Goal: Transaction & Acquisition: Purchase product/service

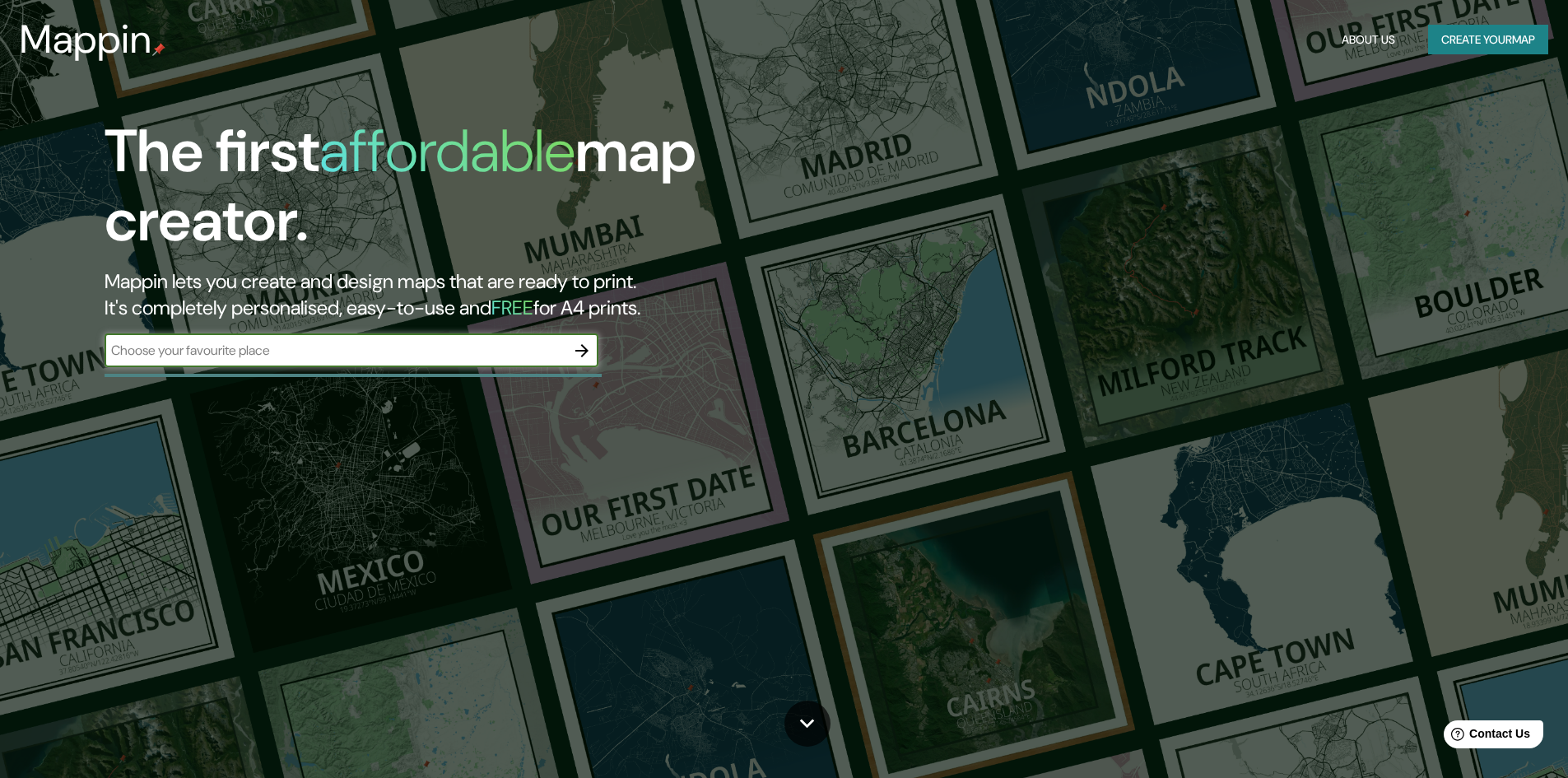
click at [387, 372] on div "The first affordable map creator. Mappin lets you create and design maps that a…" at bounding box center [496, 250] width 940 height 266
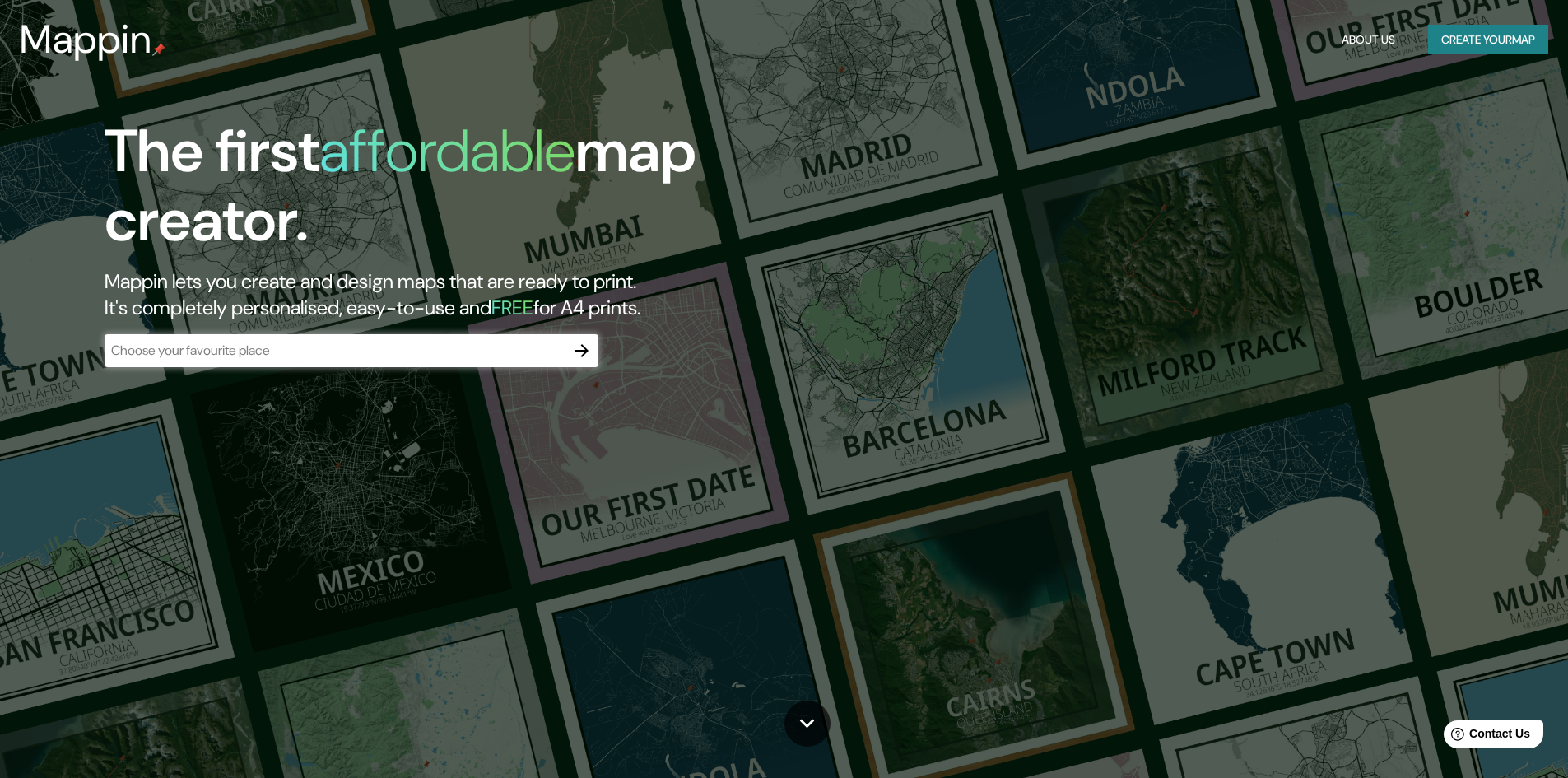
click at [366, 350] on input "text" at bounding box center [334, 350] width 461 height 19
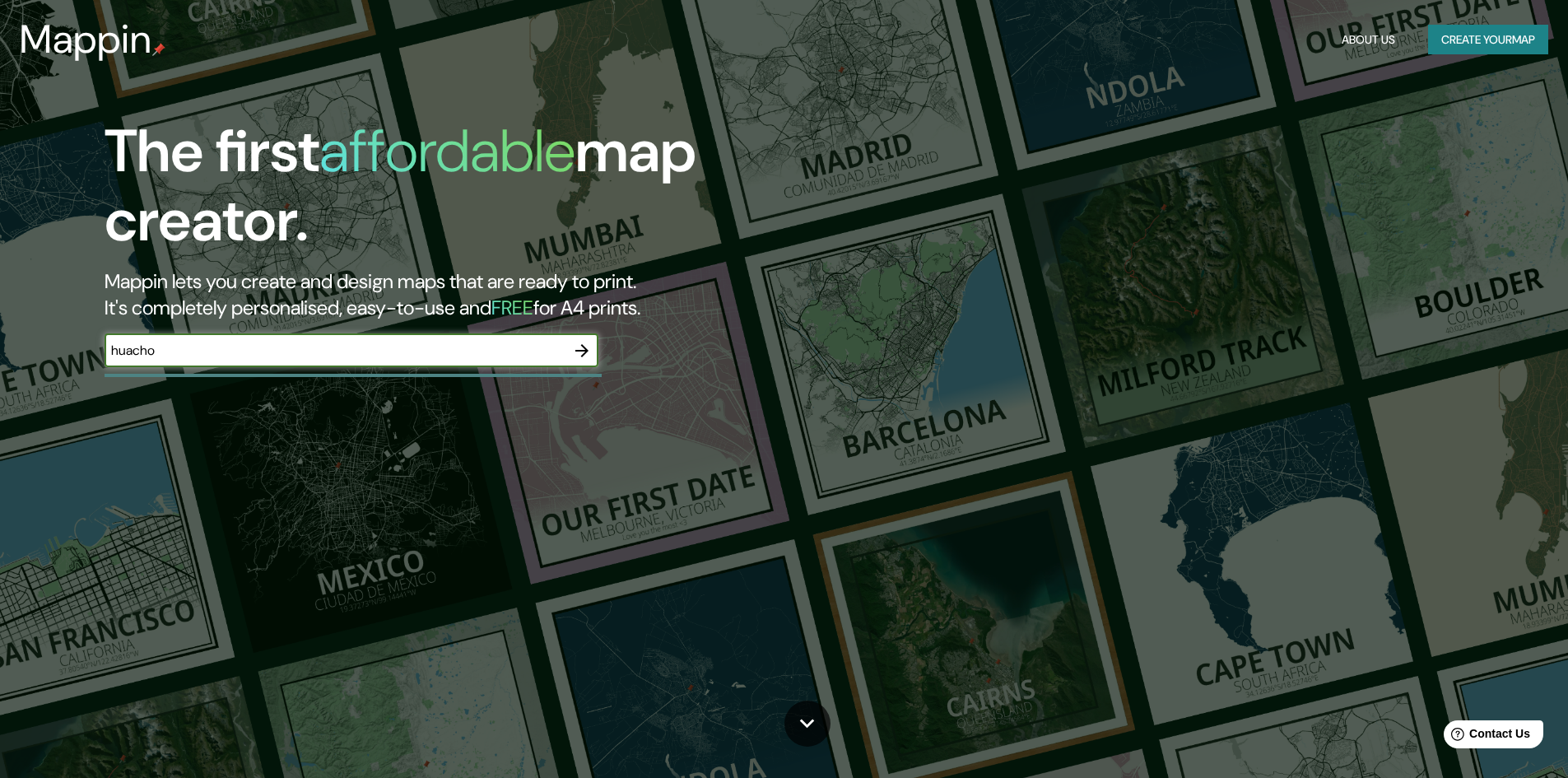
type input "huacho"
click at [571, 355] on button "button" at bounding box center [582, 351] width 33 height 33
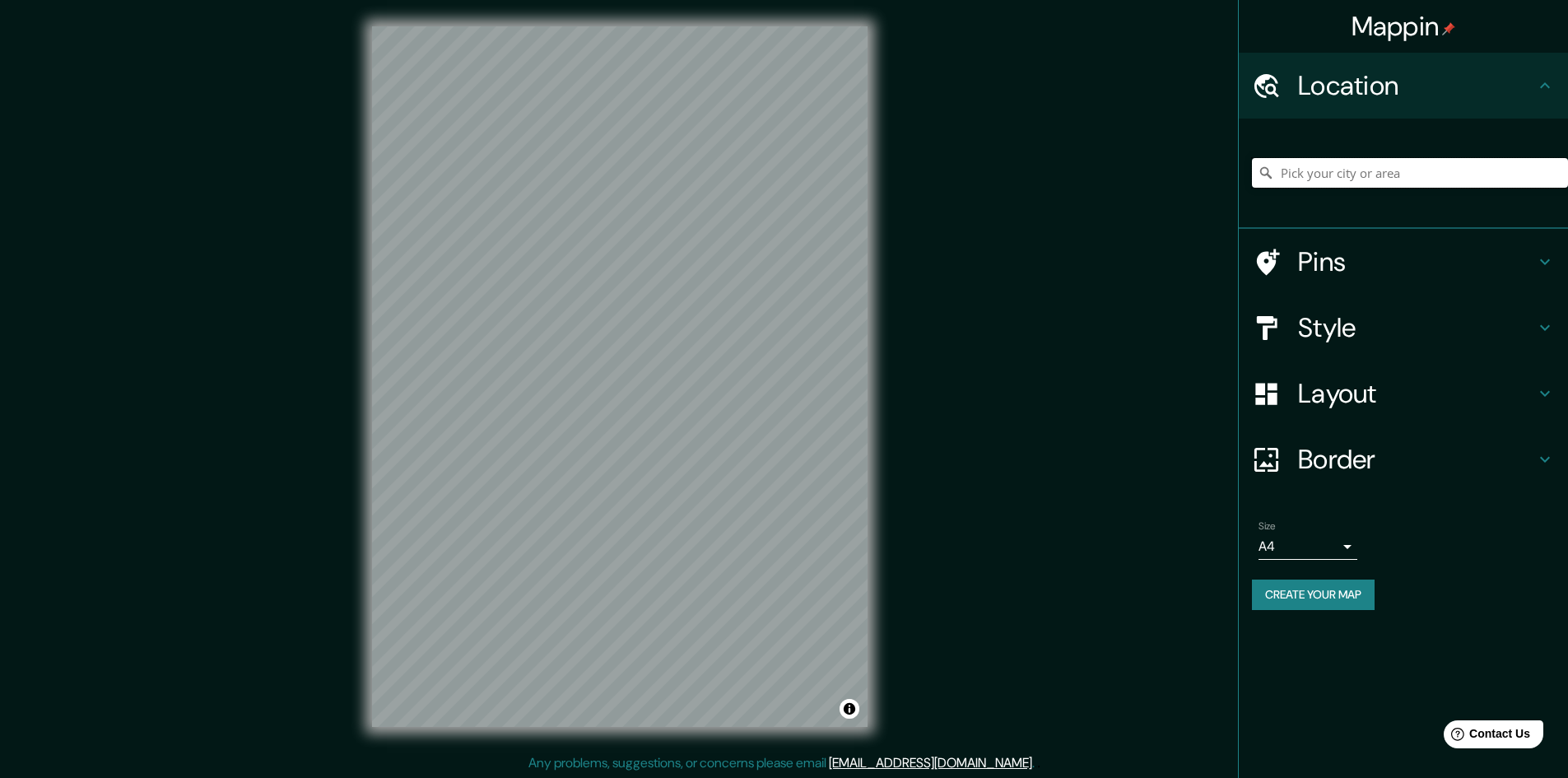
click at [1284, 160] on input "Pick your city or area" at bounding box center [1409, 172] width 316 height 30
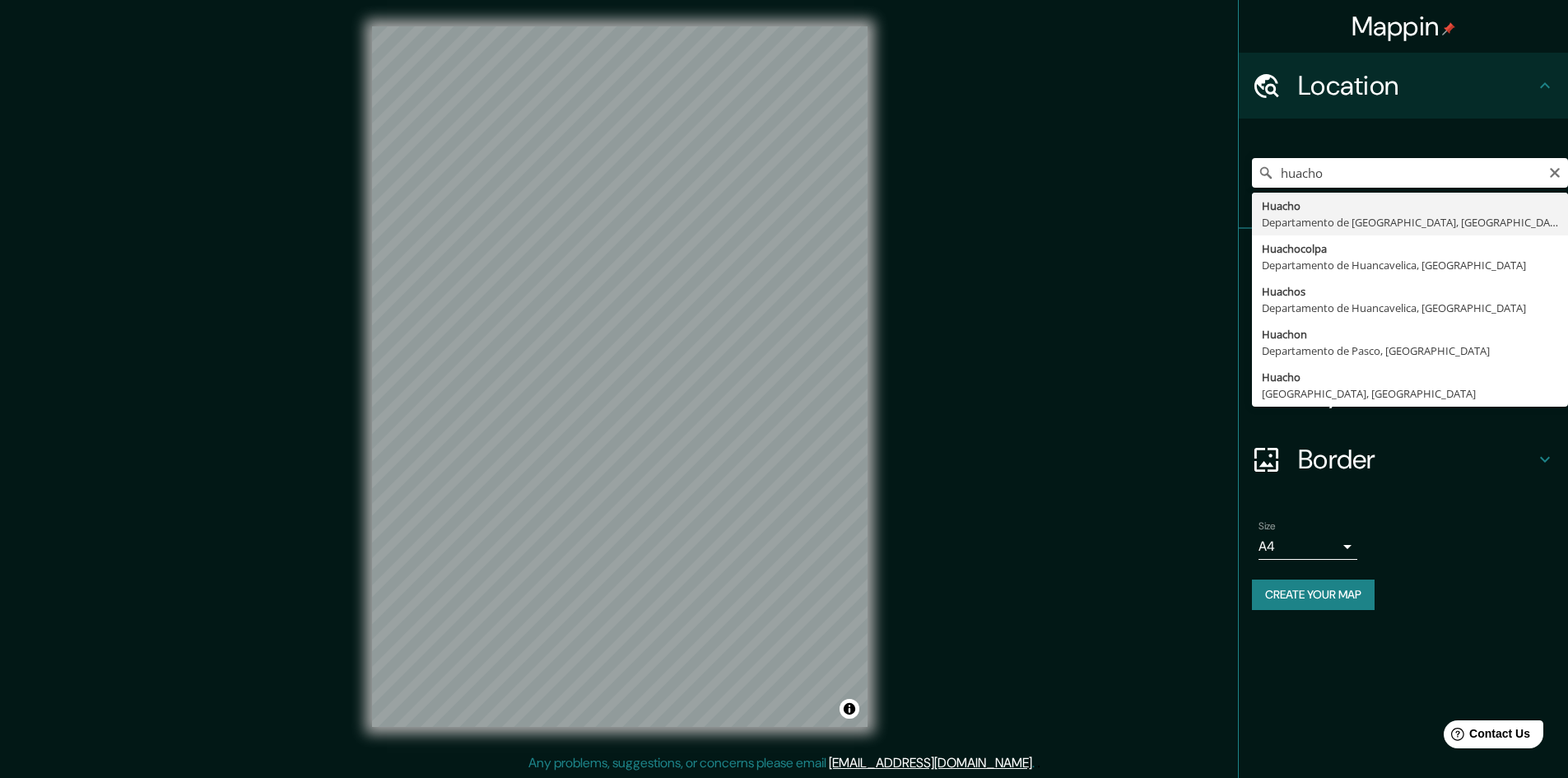
type input "[GEOGRAPHIC_DATA], [GEOGRAPHIC_DATA], [GEOGRAPHIC_DATA]"
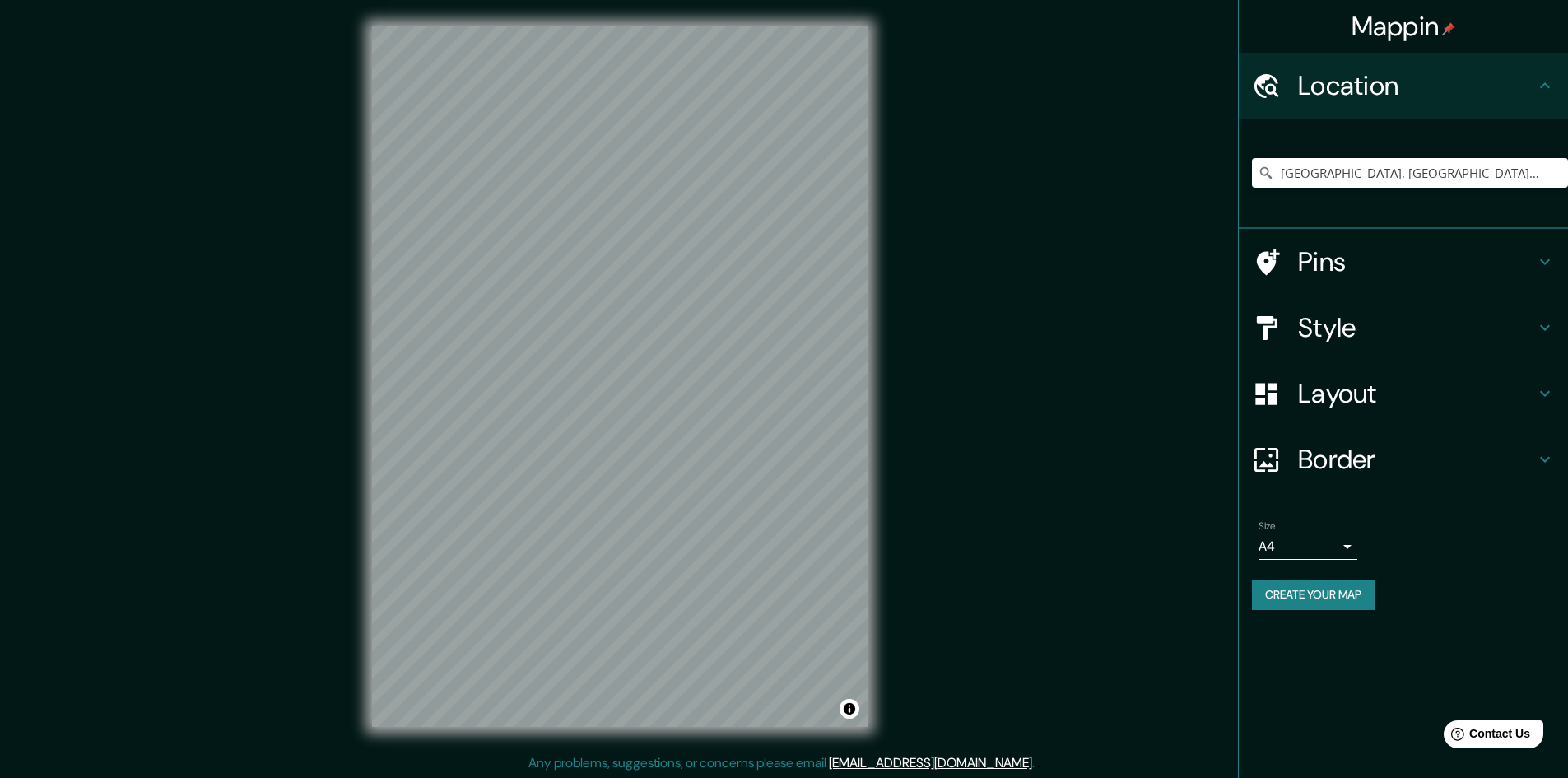
click at [1401, 274] on h4 "Pins" at bounding box center [1417, 262] width 237 height 33
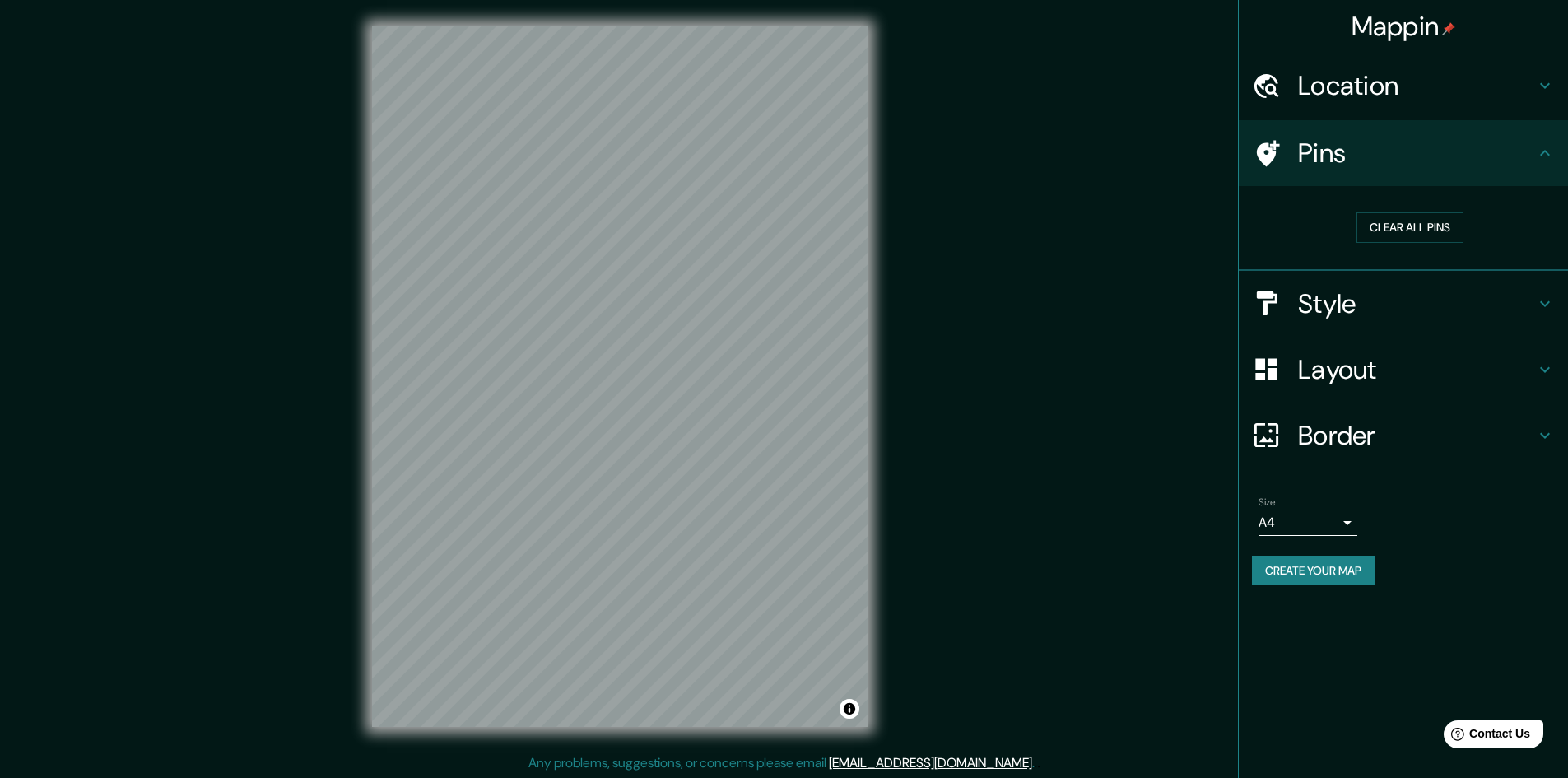
click at [1428, 160] on h4 "Pins" at bounding box center [1417, 153] width 237 height 33
click at [1376, 319] on h4 "Style" at bounding box center [1417, 303] width 237 height 33
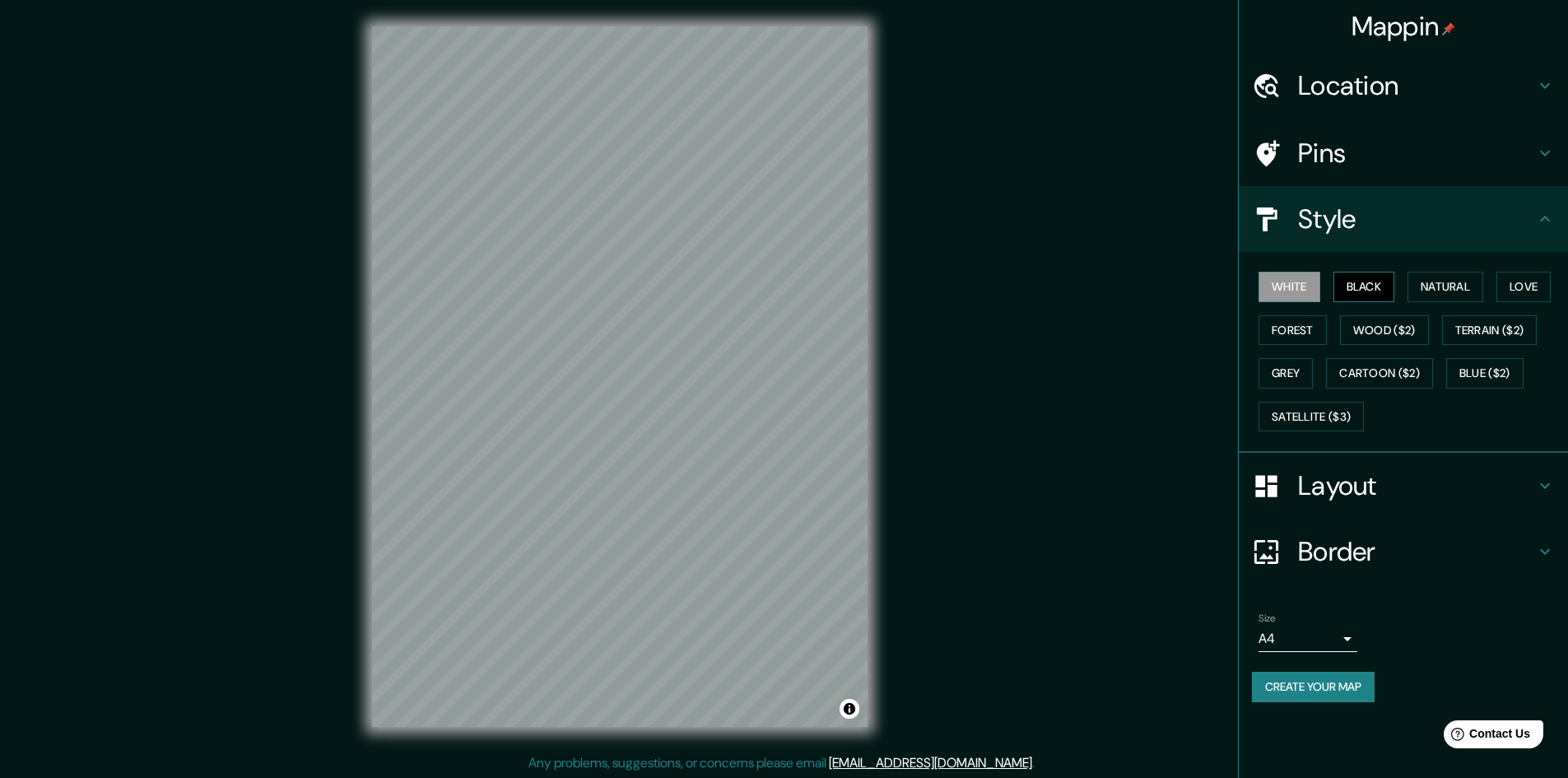
click at [1358, 288] on button "Black" at bounding box center [1364, 287] width 62 height 31
click at [1432, 285] on button "Natural" at bounding box center [1445, 287] width 76 height 31
click at [1527, 291] on button "Love" at bounding box center [1524, 287] width 54 height 31
click at [1297, 353] on div "White Black Natural Love Forest Wood ($2) Terrain ($2) Grey Cartoon ($2) Blue (…" at bounding box center [1409, 351] width 316 height 173
click at [1290, 338] on button "Forest" at bounding box center [1292, 331] width 68 height 31
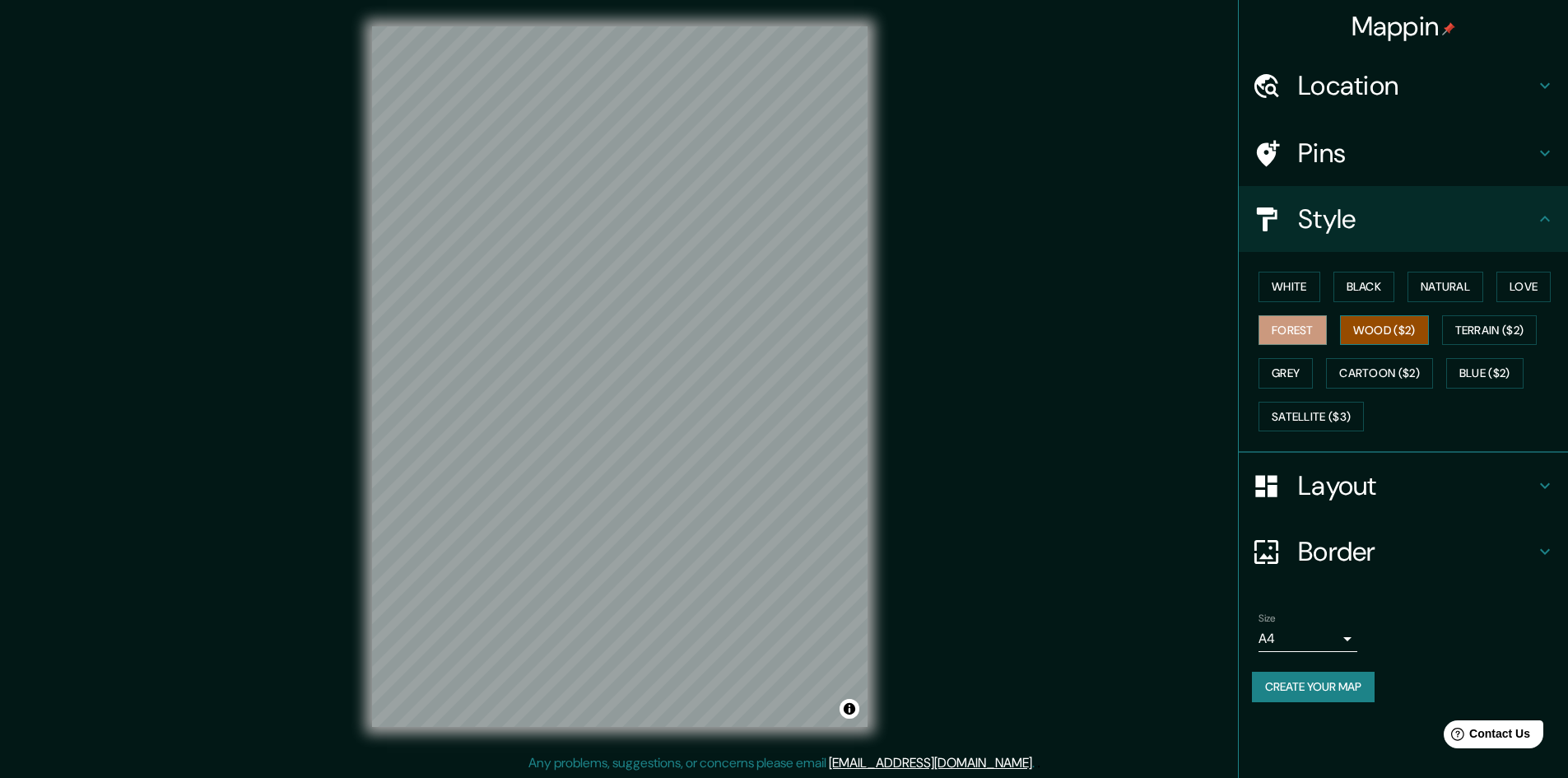
click at [1407, 330] on button "Wood ($2)" at bounding box center [1384, 331] width 89 height 31
click at [1491, 329] on button "Terrain ($2)" at bounding box center [1489, 331] width 95 height 31
click at [1306, 370] on button "Grey" at bounding box center [1285, 373] width 54 height 31
click at [1341, 369] on button "Cartoon ($2)" at bounding box center [1380, 373] width 107 height 31
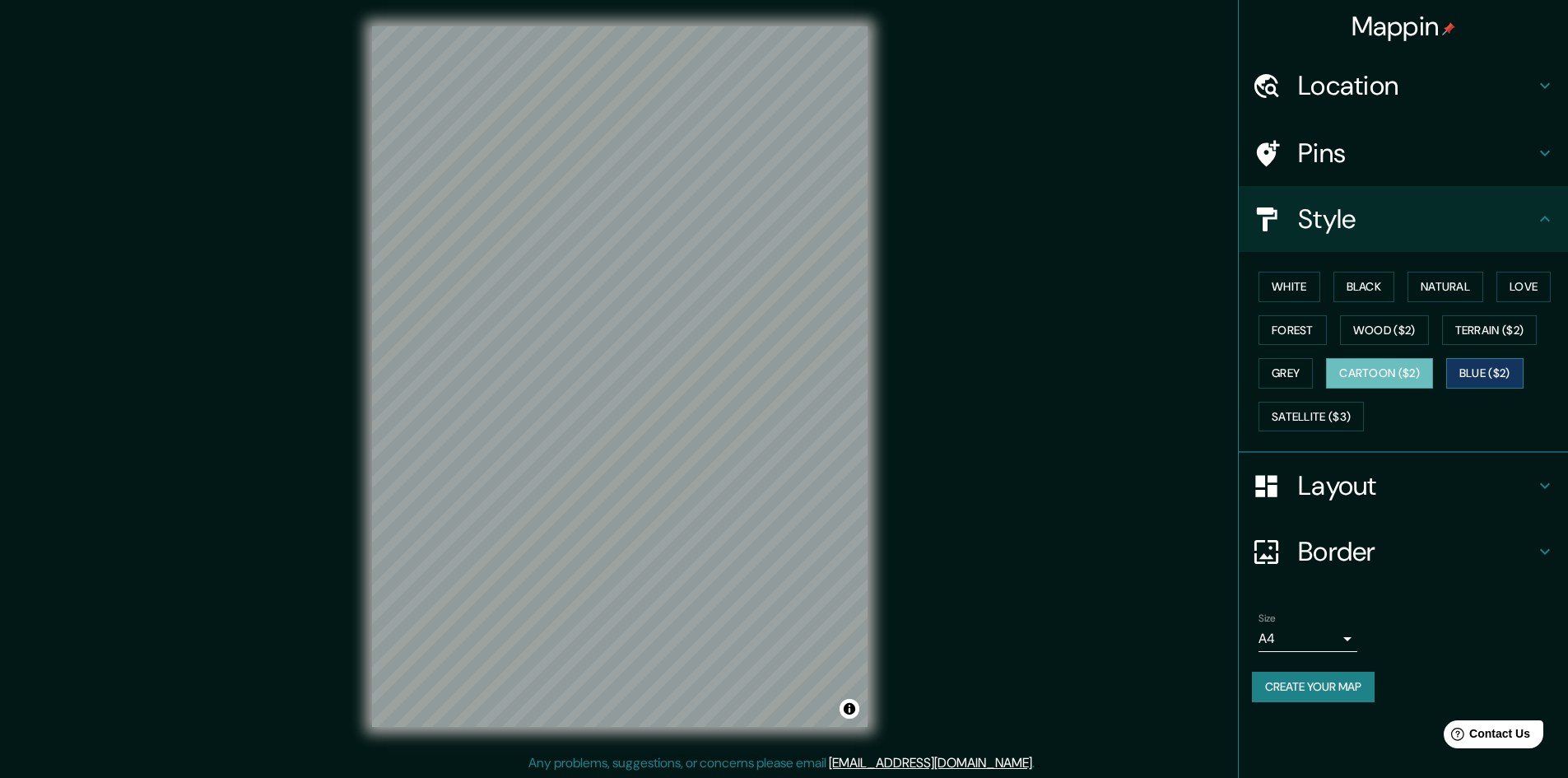
click at [1481, 379] on button "Blue ($2)" at bounding box center [1484, 373] width 77 height 31
click at [1322, 412] on button "Satellite ($3)" at bounding box center [1311, 417] width 105 height 31
click at [1477, 376] on button "Blue ($2)" at bounding box center [1484, 373] width 77 height 31
click at [1294, 283] on button "White" at bounding box center [1289, 287] width 62 height 31
click at [1364, 459] on div "Layout" at bounding box center [1402, 485] width 329 height 66
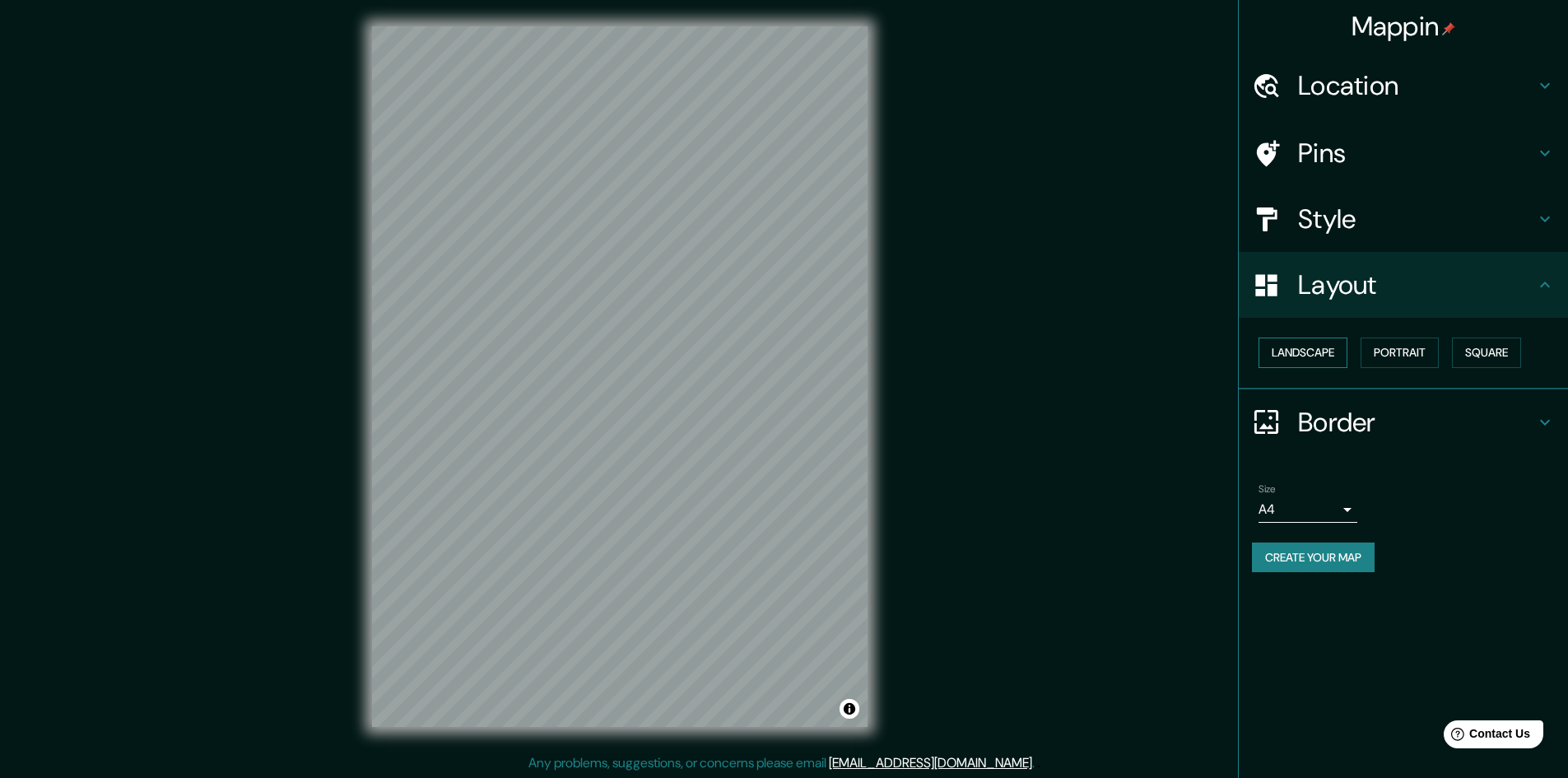
click at [1318, 352] on button "Landscape" at bounding box center [1303, 352] width 89 height 31
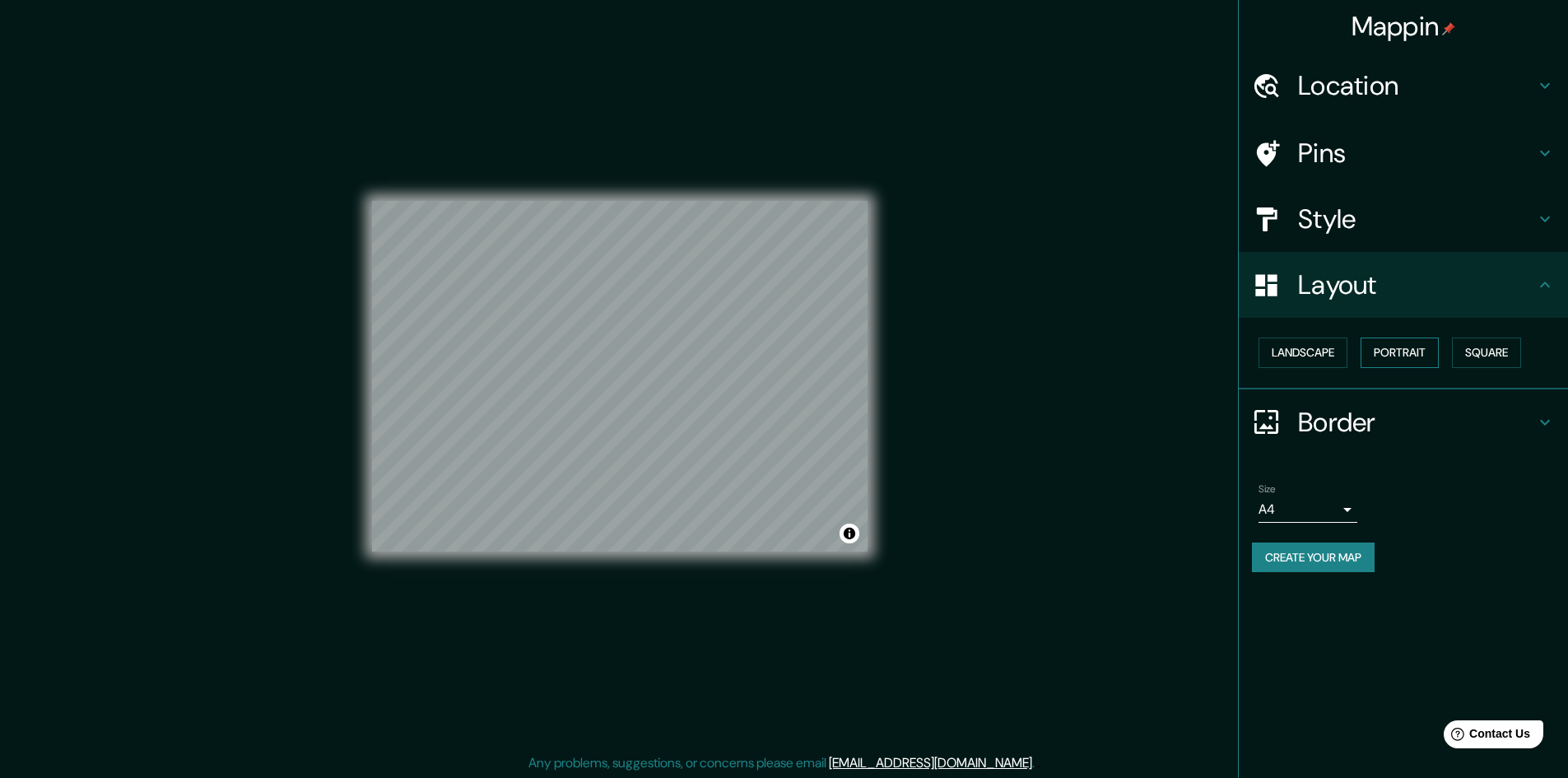
click at [1408, 354] on button "Portrait" at bounding box center [1400, 352] width 78 height 31
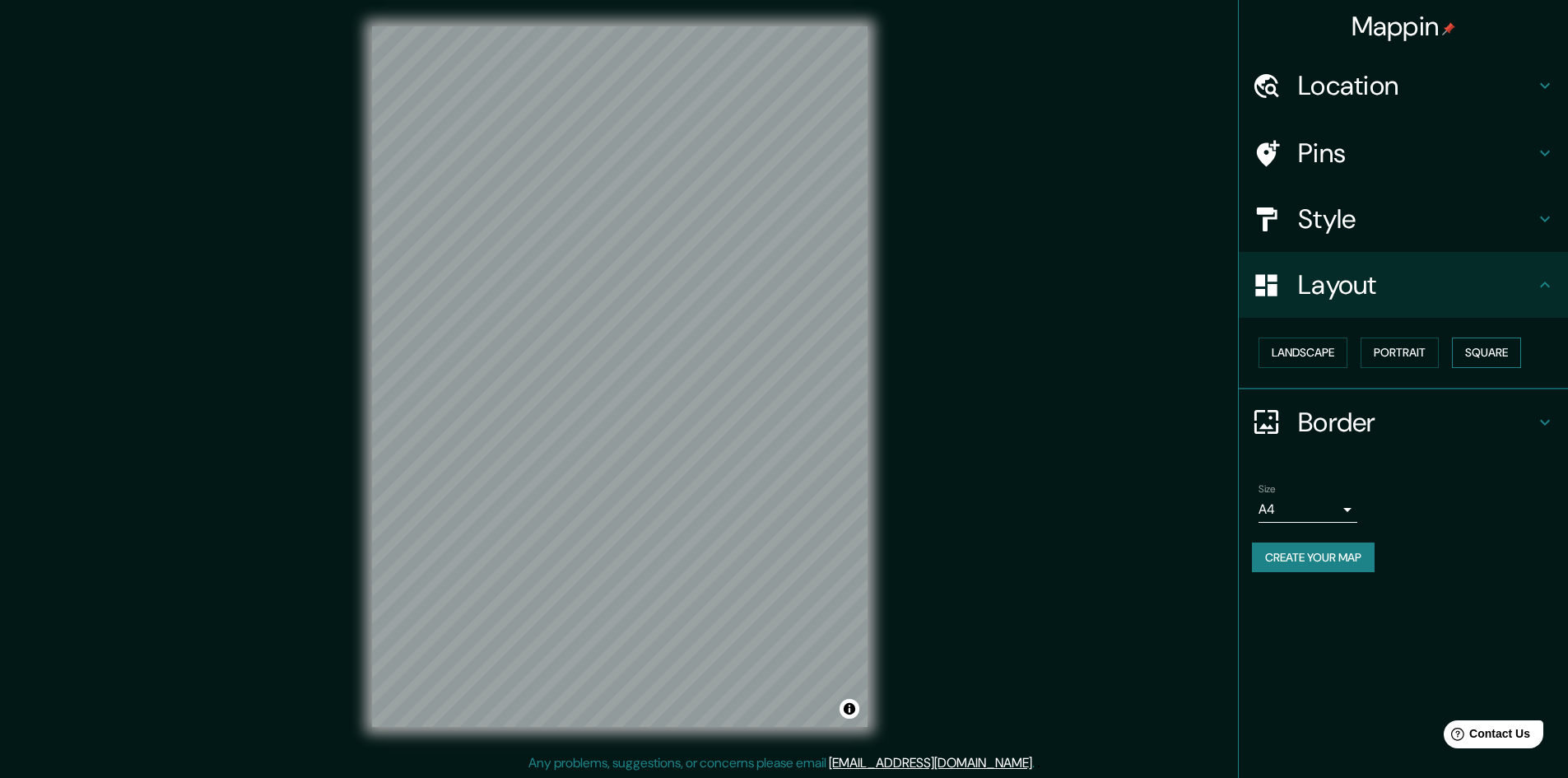
click at [1482, 355] on button "Square" at bounding box center [1486, 352] width 69 height 31
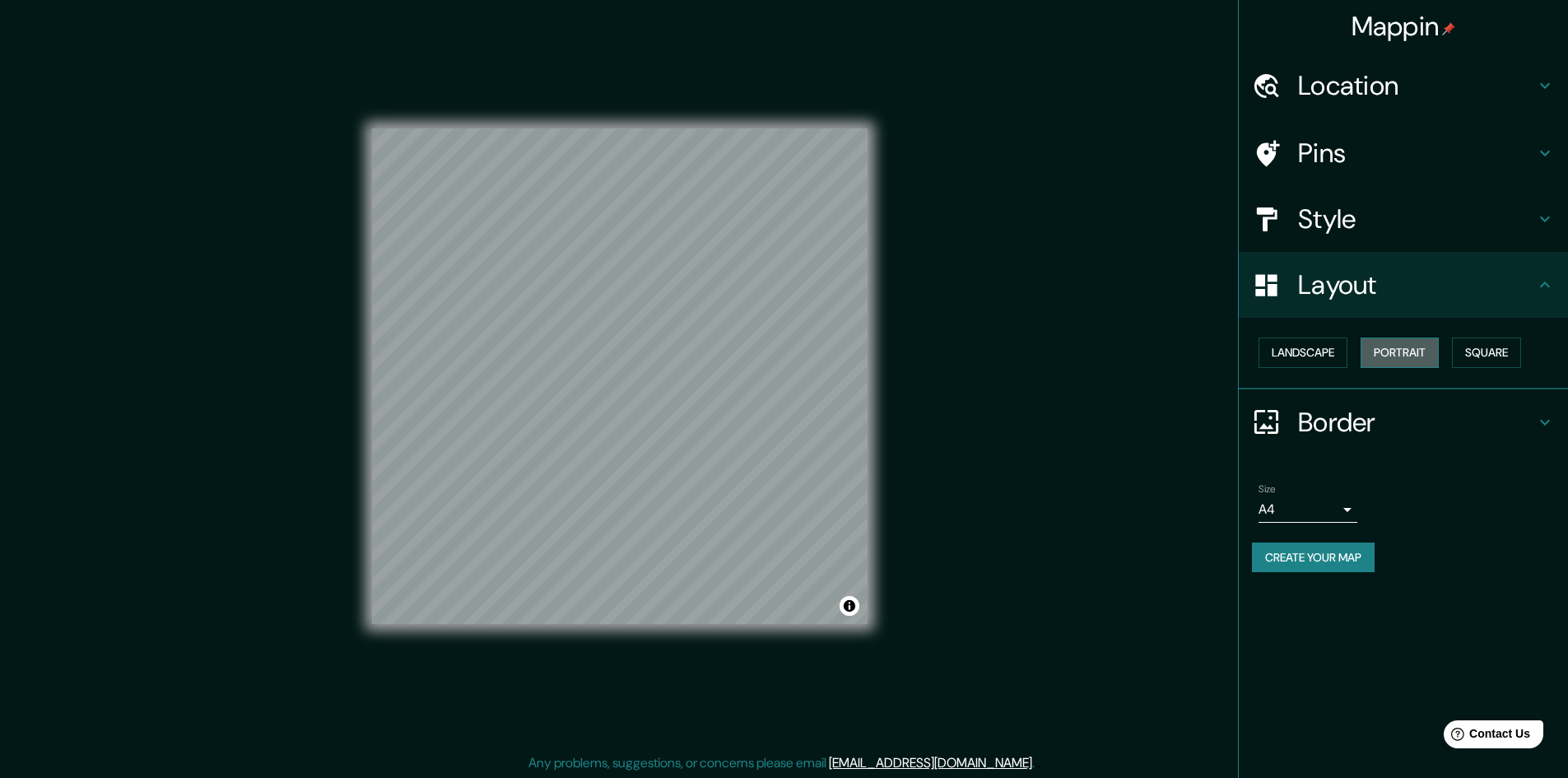
click at [1412, 348] on button "Portrait" at bounding box center [1400, 352] width 78 height 31
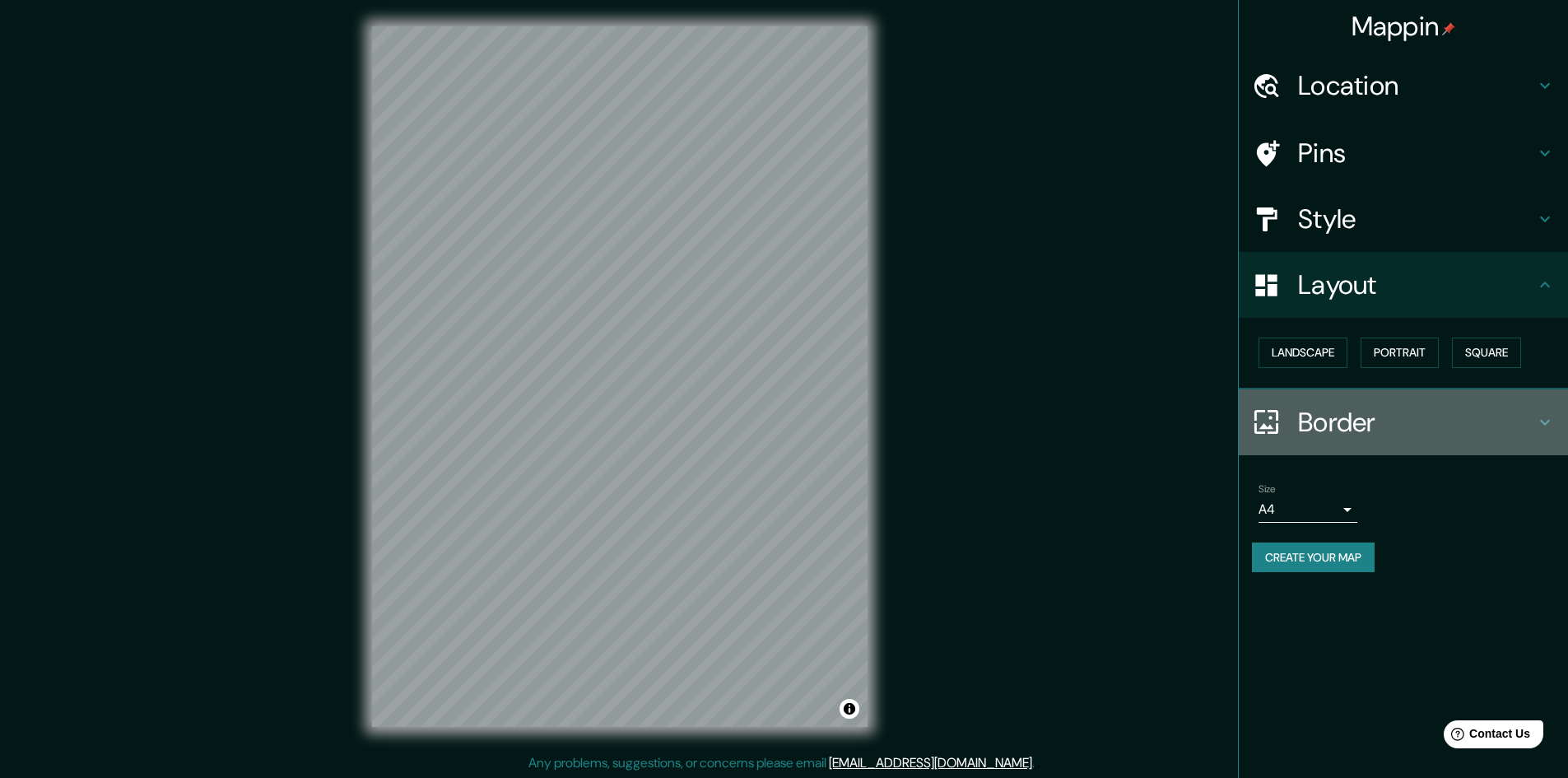
click at [1377, 436] on h4 "Border" at bounding box center [1417, 422] width 237 height 33
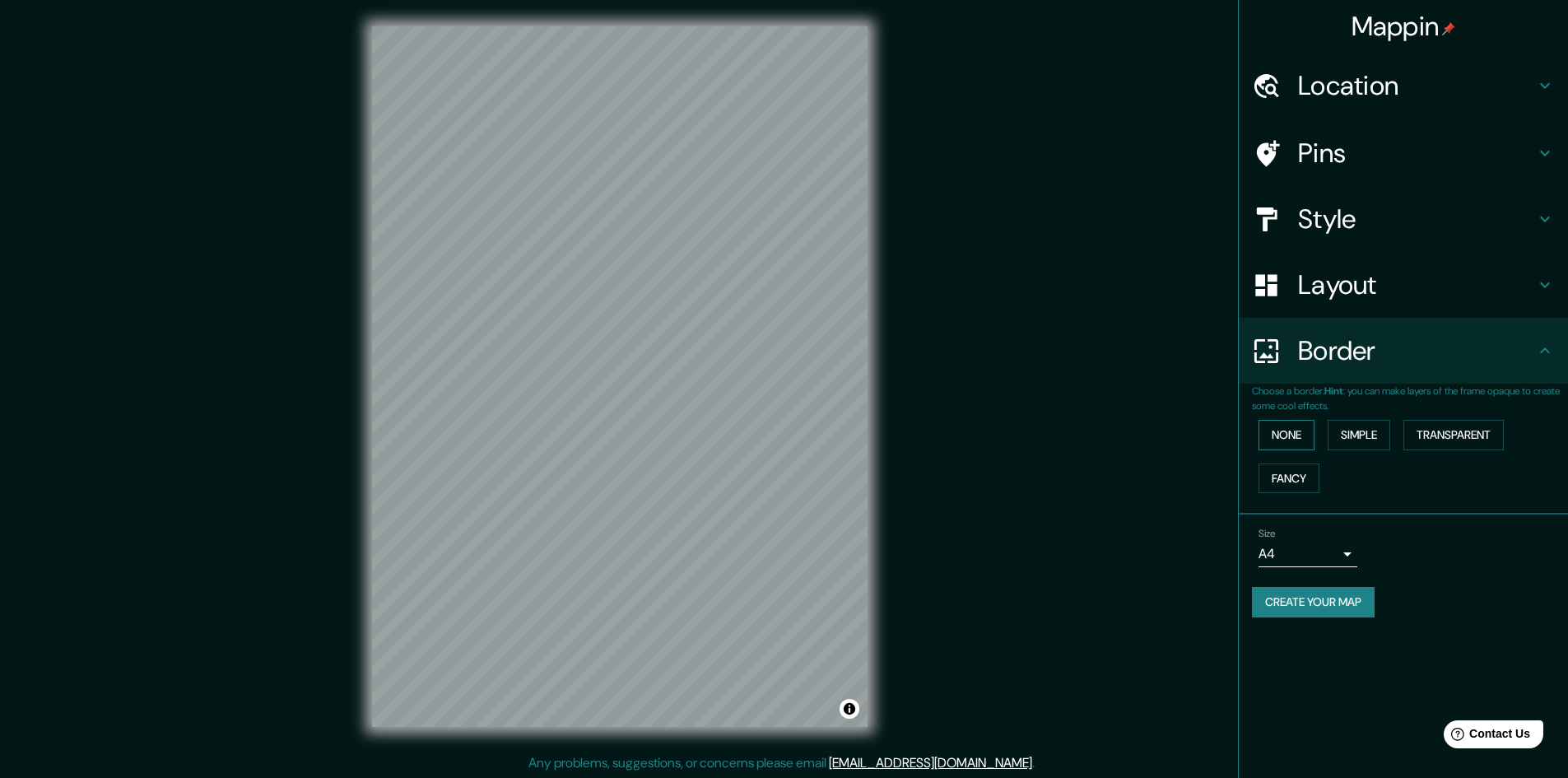
click at [1294, 429] on button "None" at bounding box center [1286, 435] width 56 height 31
click at [1367, 427] on button "Simple" at bounding box center [1358, 435] width 63 height 31
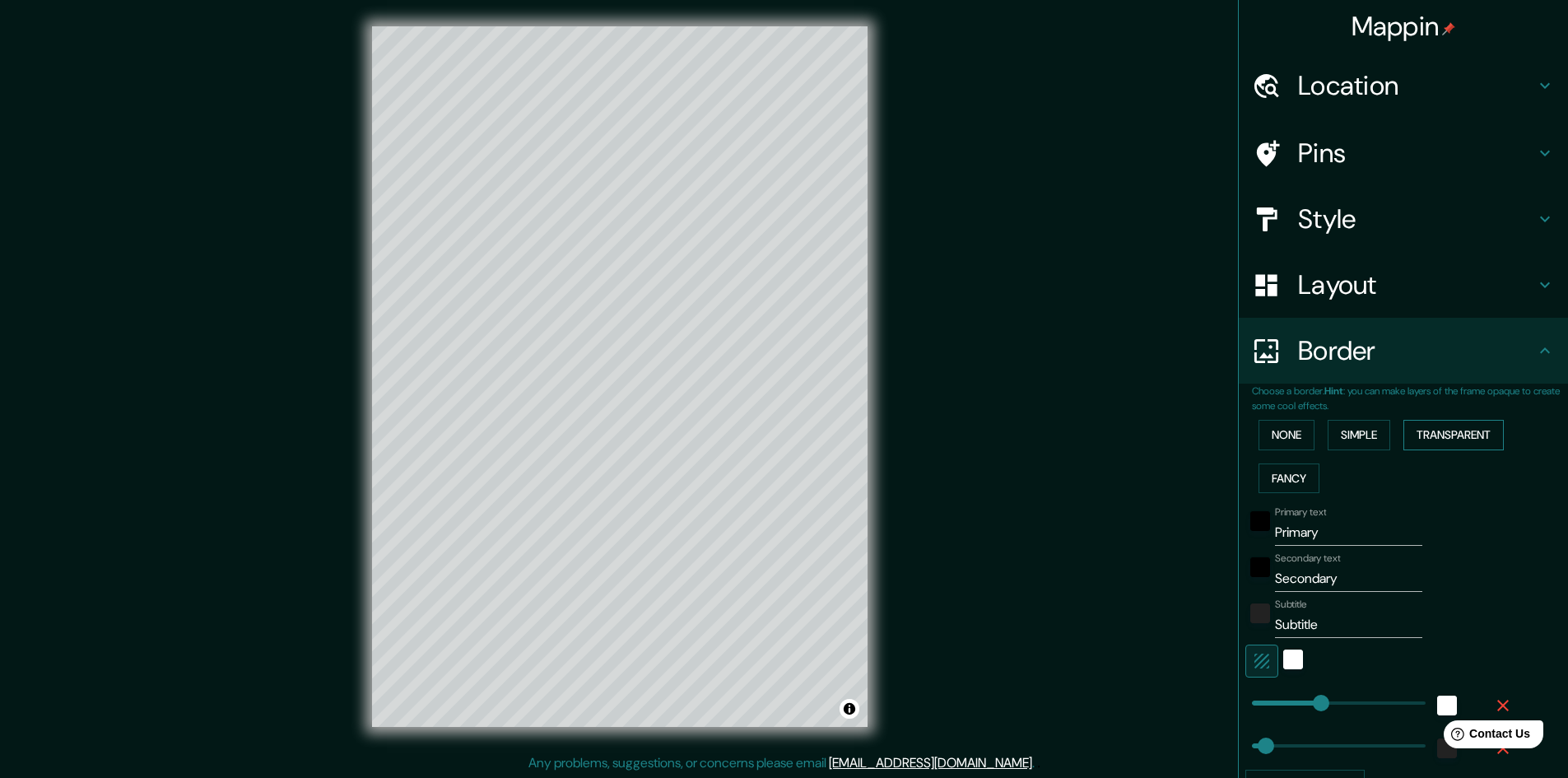
click at [1467, 444] on button "Transparent" at bounding box center [1453, 435] width 101 height 31
click at [1285, 470] on button "Fancy" at bounding box center [1288, 478] width 61 height 31
click at [1278, 428] on button "None" at bounding box center [1286, 435] width 56 height 31
